Goal: Navigation & Orientation: Go to known website

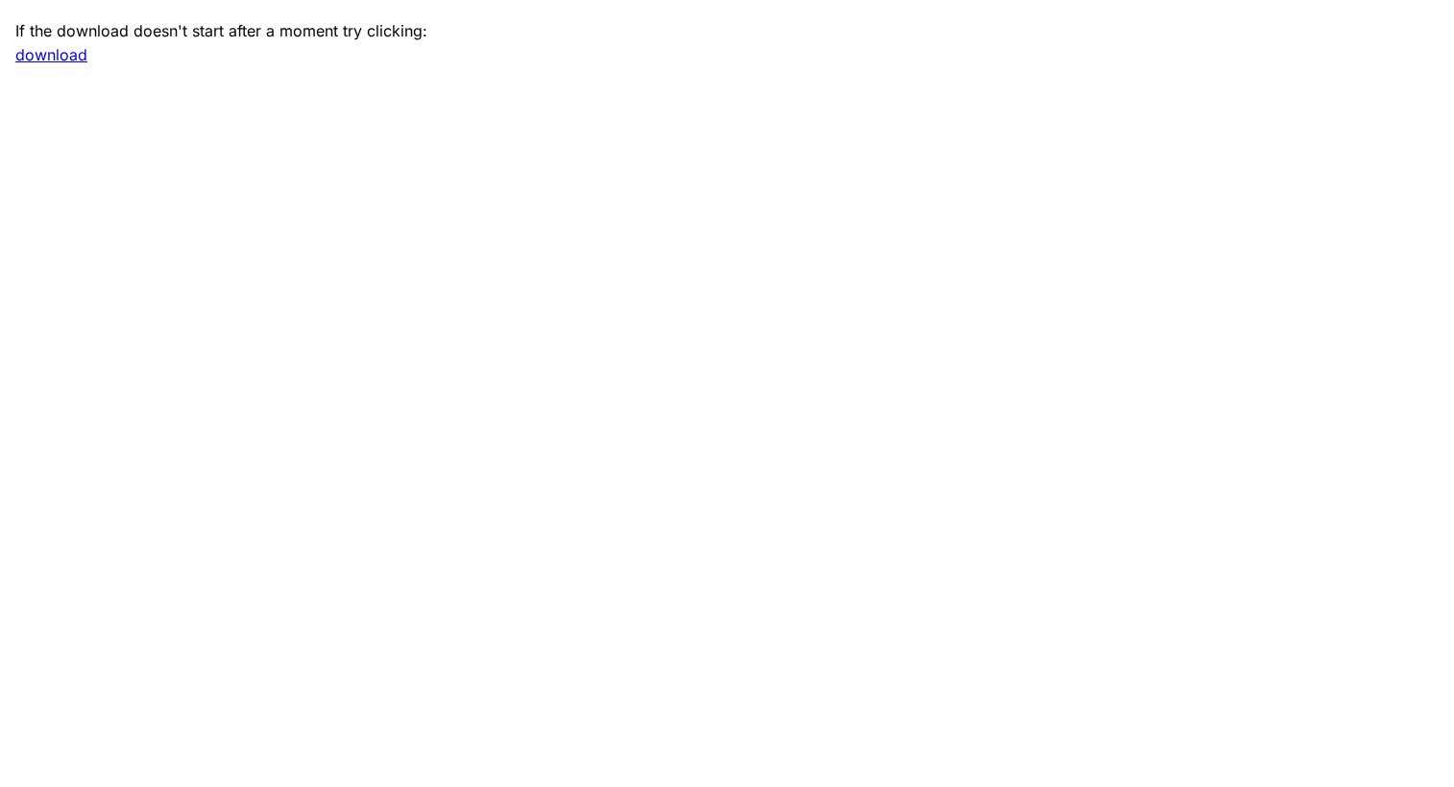
click at [1091, 64] on main "If the download doesn't start after a moment try clicking: download" at bounding box center [727, 393] width 1454 height 787
